Goal: Information Seeking & Learning: Learn about a topic

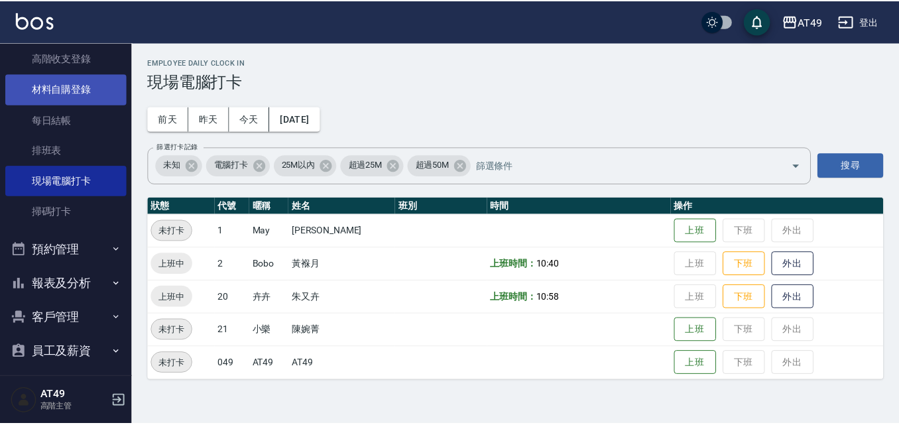
scroll to position [206, 0]
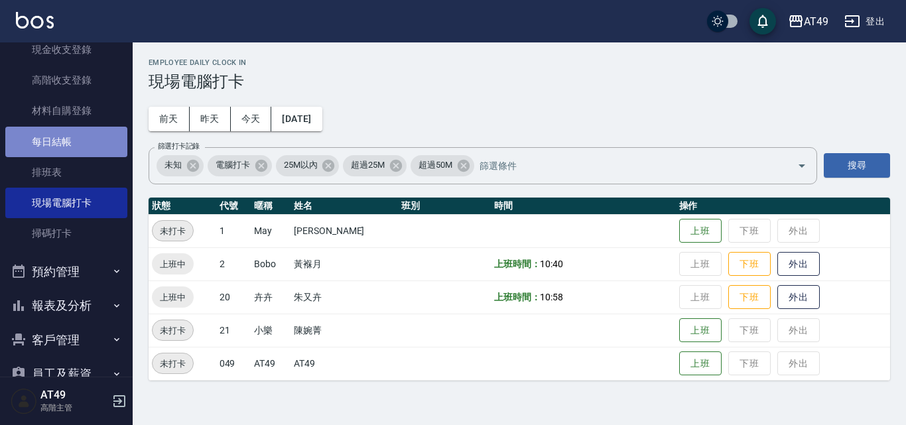
click at [69, 145] on link "每日結帳" at bounding box center [66, 142] width 122 height 31
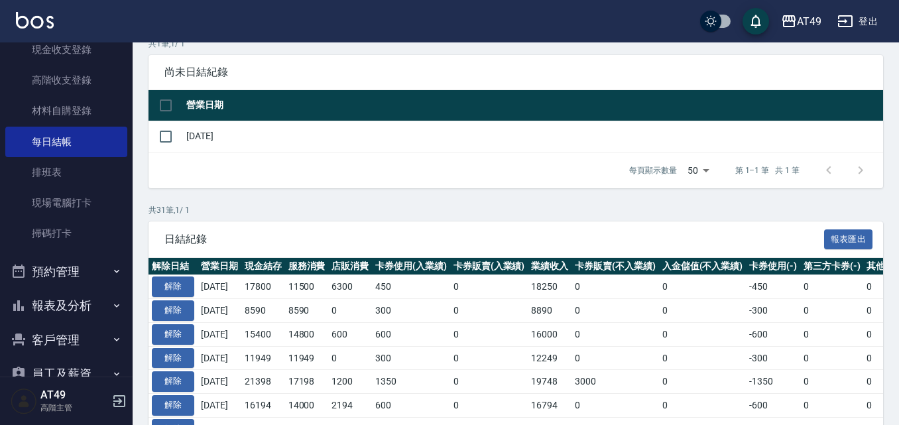
scroll to position [133, 0]
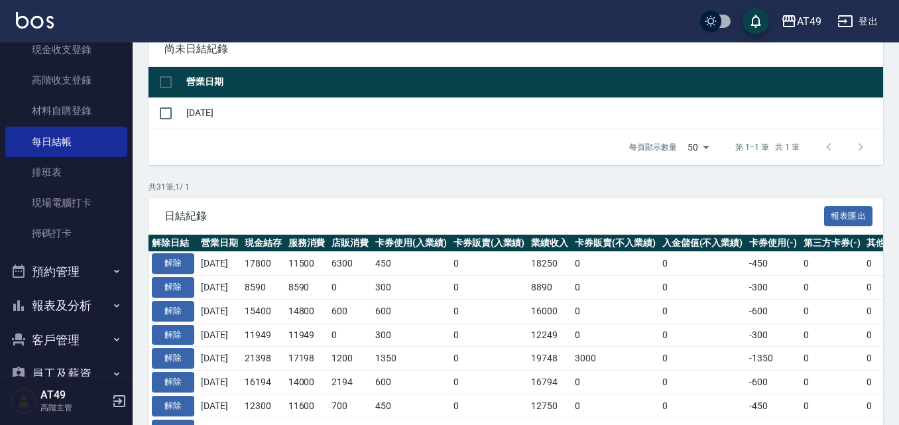
click at [72, 304] on button "報表及分析" at bounding box center [66, 305] width 122 height 34
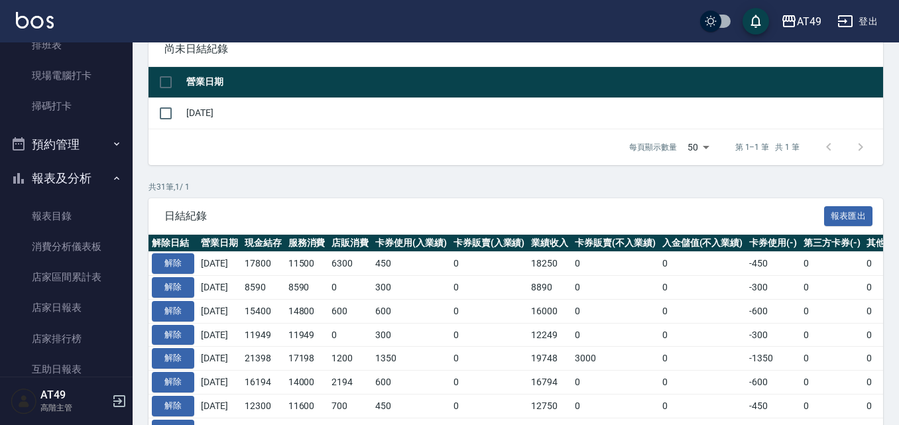
scroll to position [339, 0]
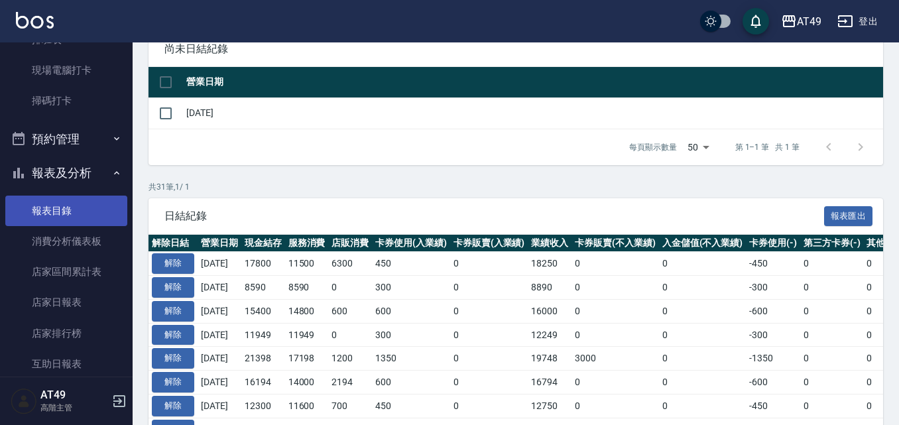
click at [90, 202] on link "報表目錄" at bounding box center [66, 211] width 122 height 31
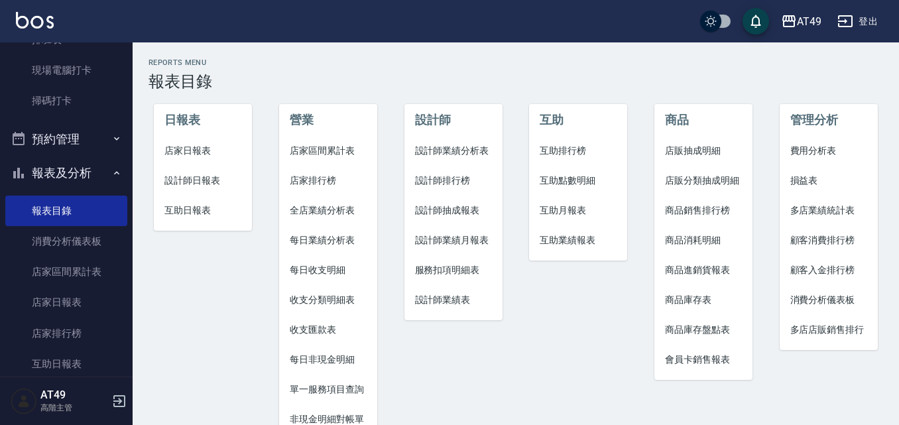
click at [450, 305] on span "設計師業績表" at bounding box center [453, 300] width 77 height 14
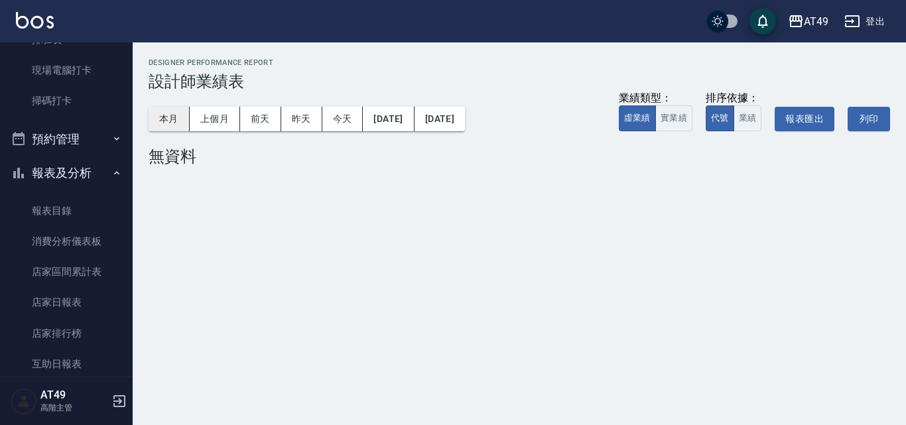
click at [170, 123] on button "本月" at bounding box center [169, 119] width 41 height 25
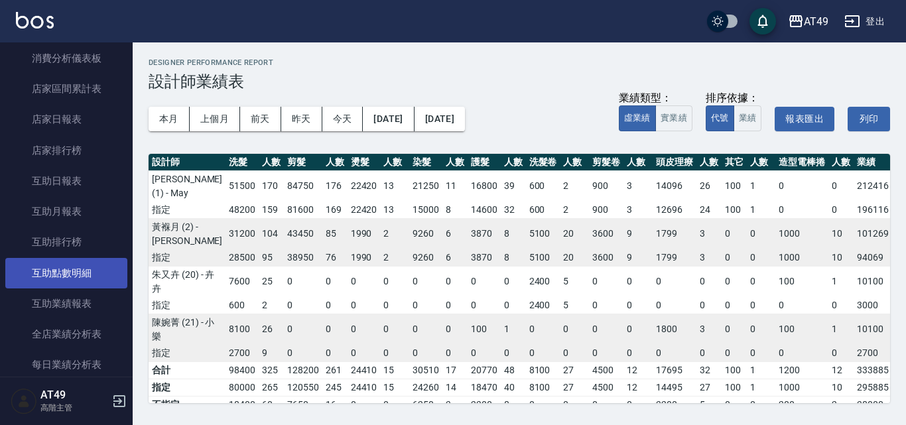
scroll to position [737, 0]
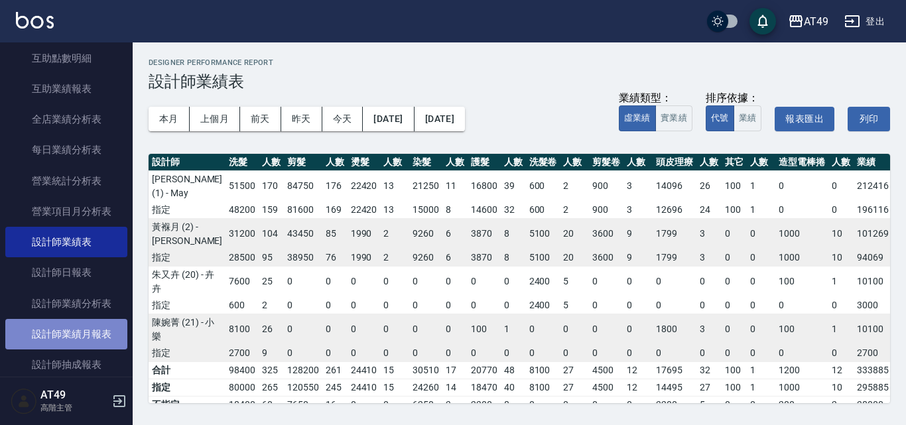
click at [76, 330] on link "設計師業績月報表" at bounding box center [66, 334] width 122 height 31
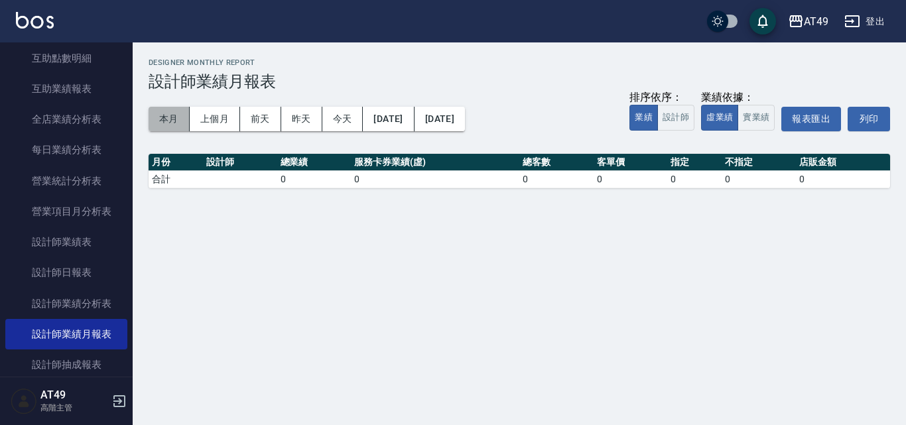
click at [168, 122] on button "本月" at bounding box center [169, 119] width 41 height 25
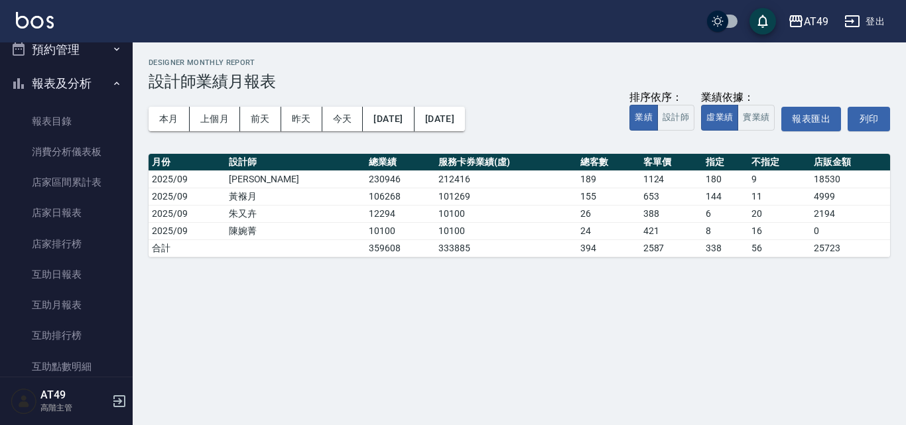
scroll to position [405, 0]
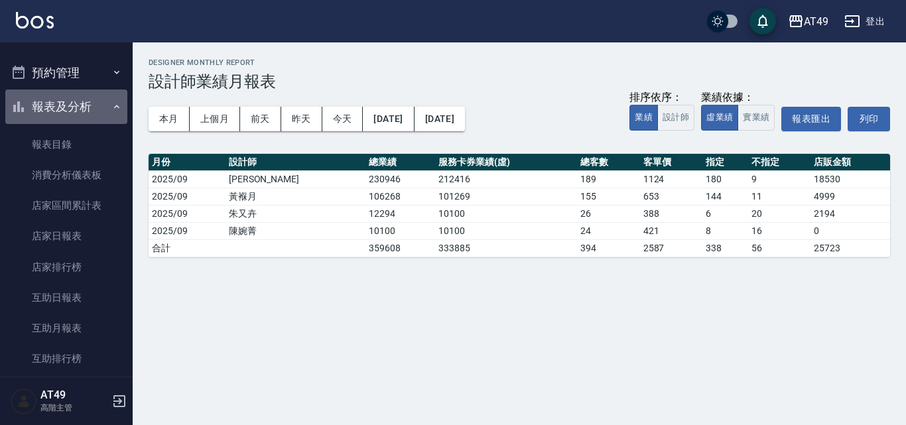
click at [78, 110] on button "報表及分析" at bounding box center [66, 107] width 122 height 34
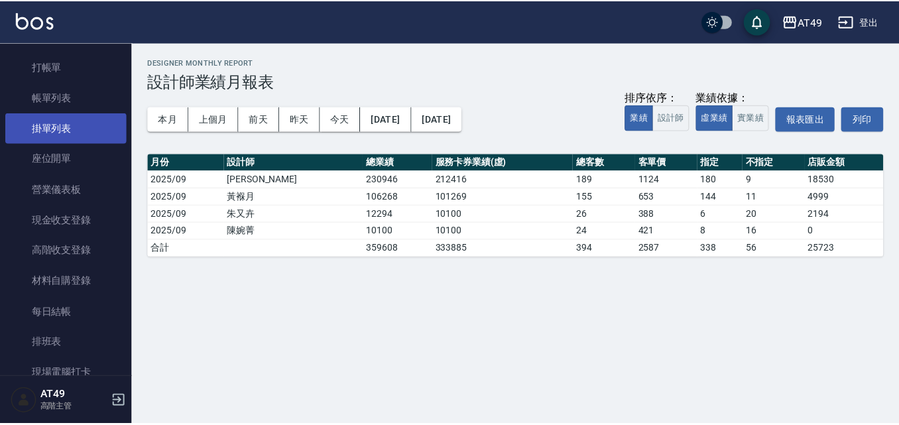
scroll to position [0, 0]
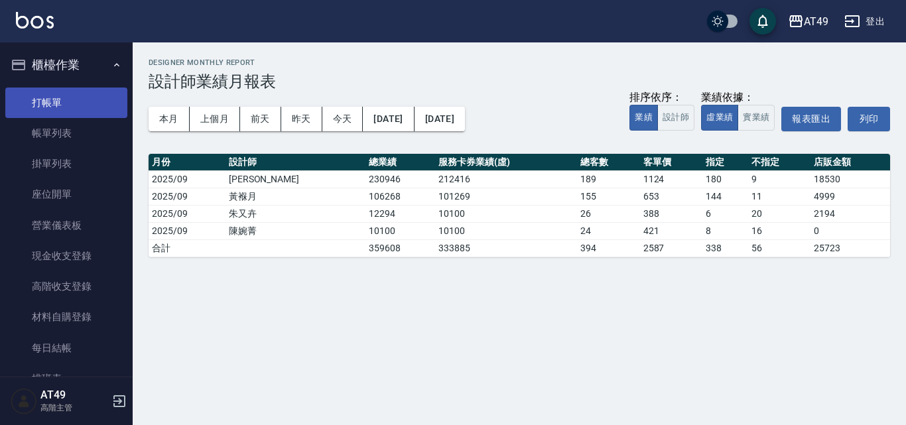
click at [73, 101] on link "打帳單" at bounding box center [66, 103] width 122 height 31
